Goal: Book appointment/travel/reservation

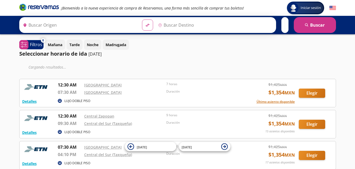
type input "[GEOGRAPHIC_DATA], [GEOGRAPHIC_DATA]"
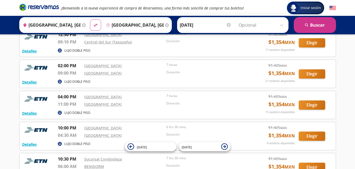
scroll to position [223, 0]
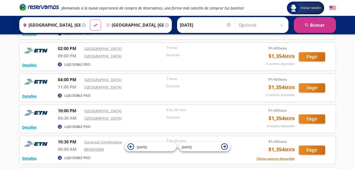
click at [352, 136] on div "Iniciar sesión Iniciar sesión ¡Bienvenido a la nueva experiencia de compra de R…" at bounding box center [177, 55] width 355 height 556
drag, startPoint x: 352, startPoint y: 136, endPoint x: 352, endPoint y: 150, distance: 13.5
click at [352, 149] on div "Iniciar sesión Iniciar sesión ¡Bienvenido a la nueva experiencia de compra de R…" at bounding box center [177, 55] width 355 height 556
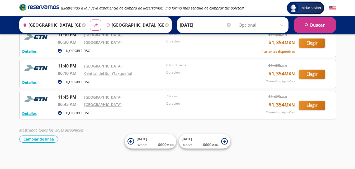
scroll to position [377, 0]
click at [42, 139] on button "Cambiar de línea" at bounding box center [38, 139] width 39 height 7
